Goal: Transaction & Acquisition: Purchase product/service

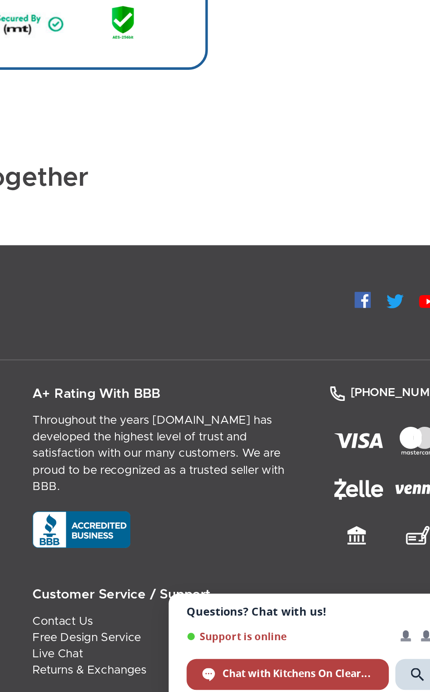
scroll to position [67, 0]
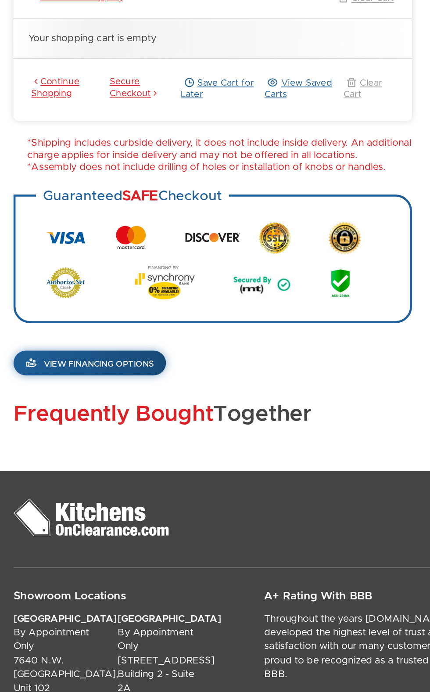
click at [145, 317] on section "Free shipping on orders over $2,500. Add $0.00 more to get free shipping. Conti…" at bounding box center [136, 199] width 255 height 288
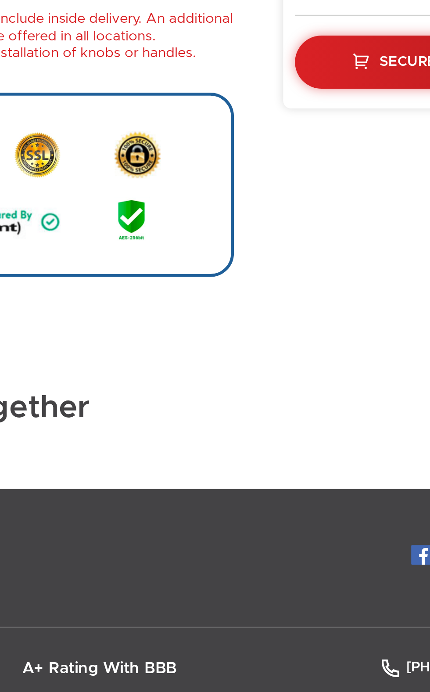
scroll to position [20, 0]
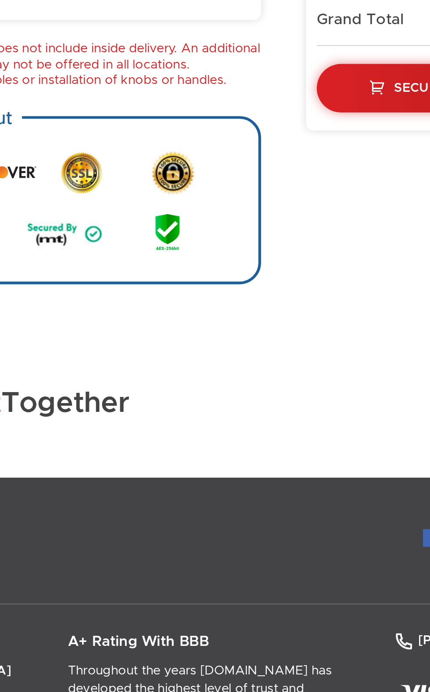
click at [271, 398] on h2 "Frequently Bought Together" at bounding box center [215, 399] width 413 height 15
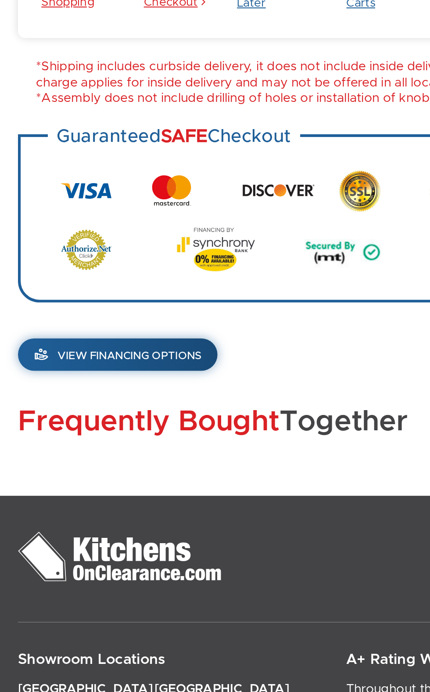
click at [75, 388] on div "Summary Apply Discount Code Enter your coupon code if you have one Apply Coupon…" at bounding box center [215, 239] width 413 height 306
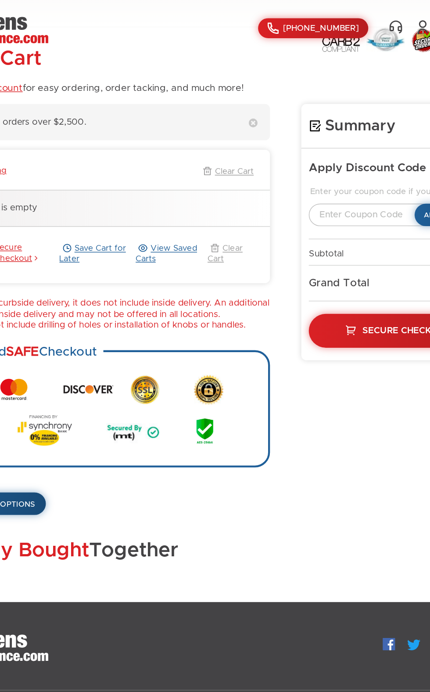
scroll to position [0, 0]
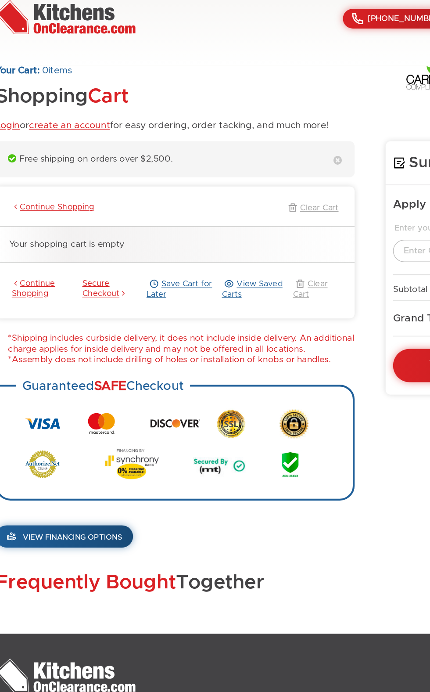
click at [258, 253] on li "*Shipping includes curbside delivery, it does not include inside delivery. An a…" at bounding box center [141, 250] width 246 height 15
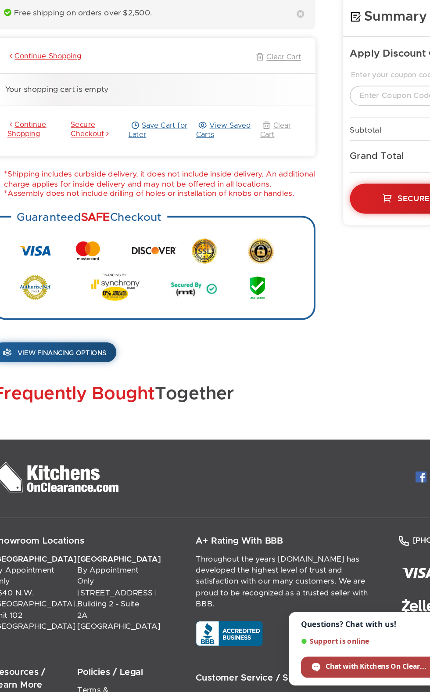
click at [263, 562] on p "Throughout the years [DOMAIN_NAME] has developed the highest level of trust and…" at bounding box center [243, 568] width 148 height 44
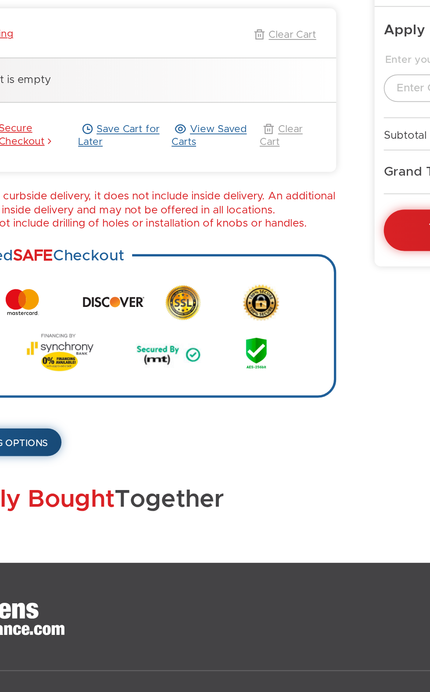
click at [216, 401] on div "Summary Apply Discount Code Enter your coupon code if you have one Apply Coupon…" at bounding box center [215, 260] width 413 height 306
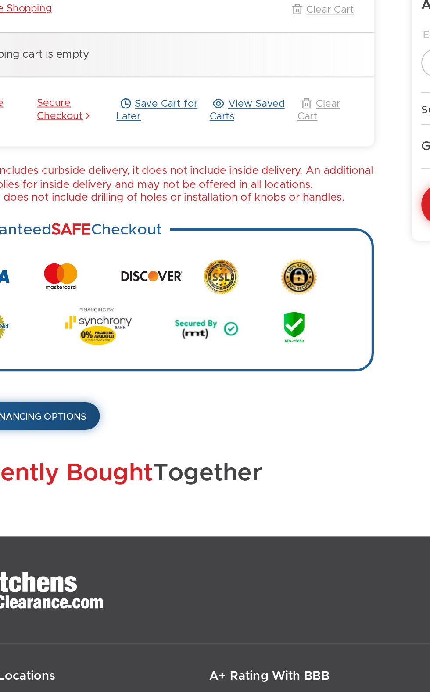
click at [236, 445] on div "Frequently Bought Together" at bounding box center [215, 433] width 413 height 43
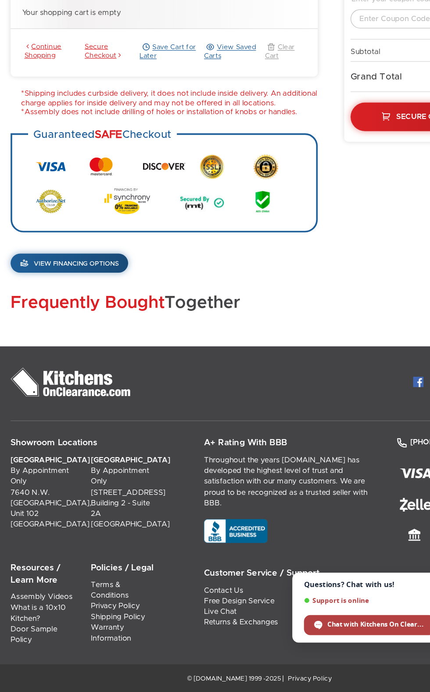
click at [233, 386] on div "Frequently Bought Together" at bounding box center [215, 382] width 413 height 43
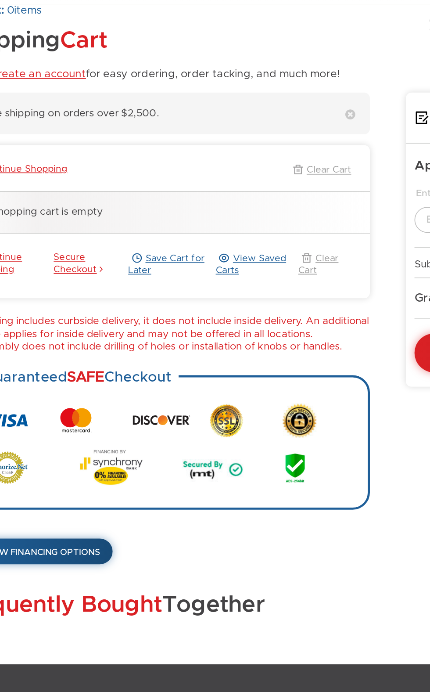
click at [209, 307] on ul at bounding box center [136, 323] width 217 height 58
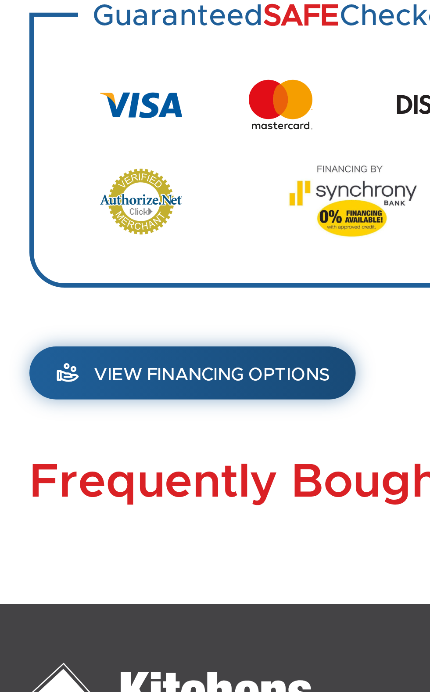
click at [77, 433] on div "Frequently Bought Together" at bounding box center [215, 433] width 413 height 43
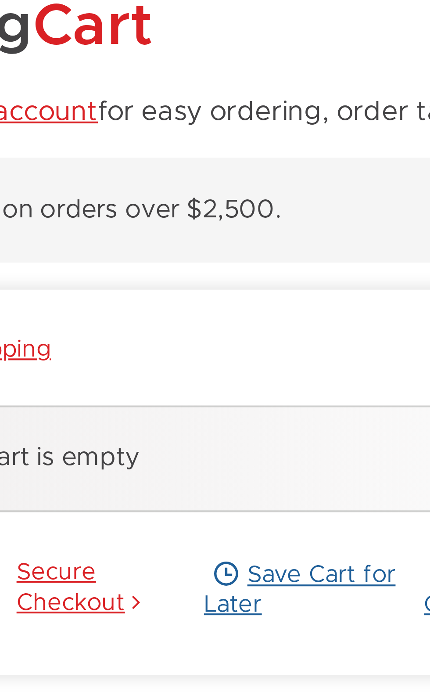
click at [140, 217] on link "Save Cart for Later" at bounding box center [143, 211] width 54 height 15
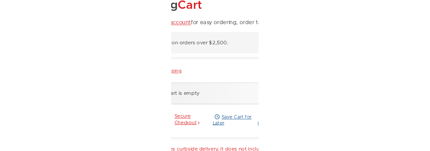
scroll to position [54, 0]
